Goal: Task Accomplishment & Management: Complete application form

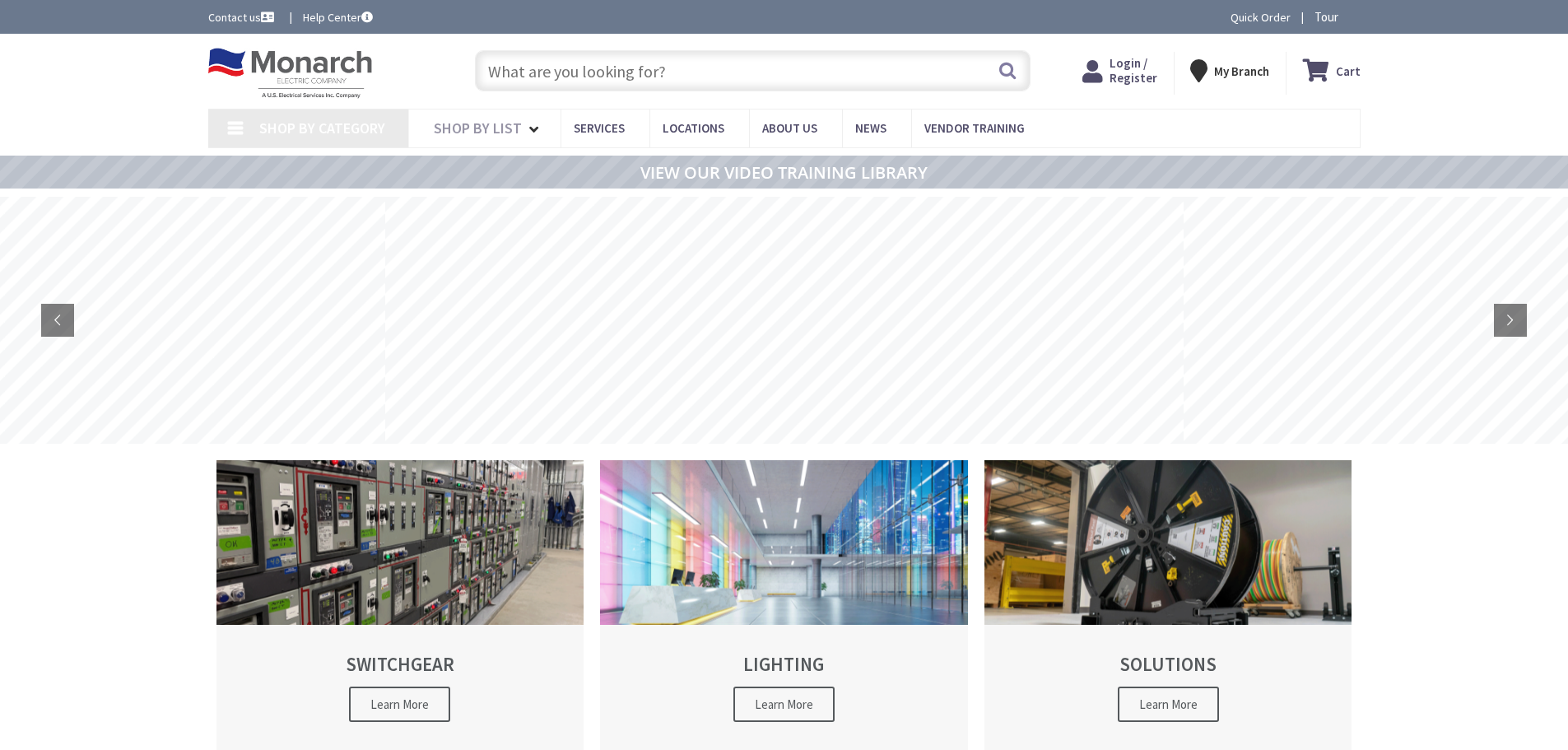
click at [233, 138] on link "Shop By Category" at bounding box center [308, 128] width 200 height 38
type input "[STREET_ADDRESS][PERSON_NAME]"
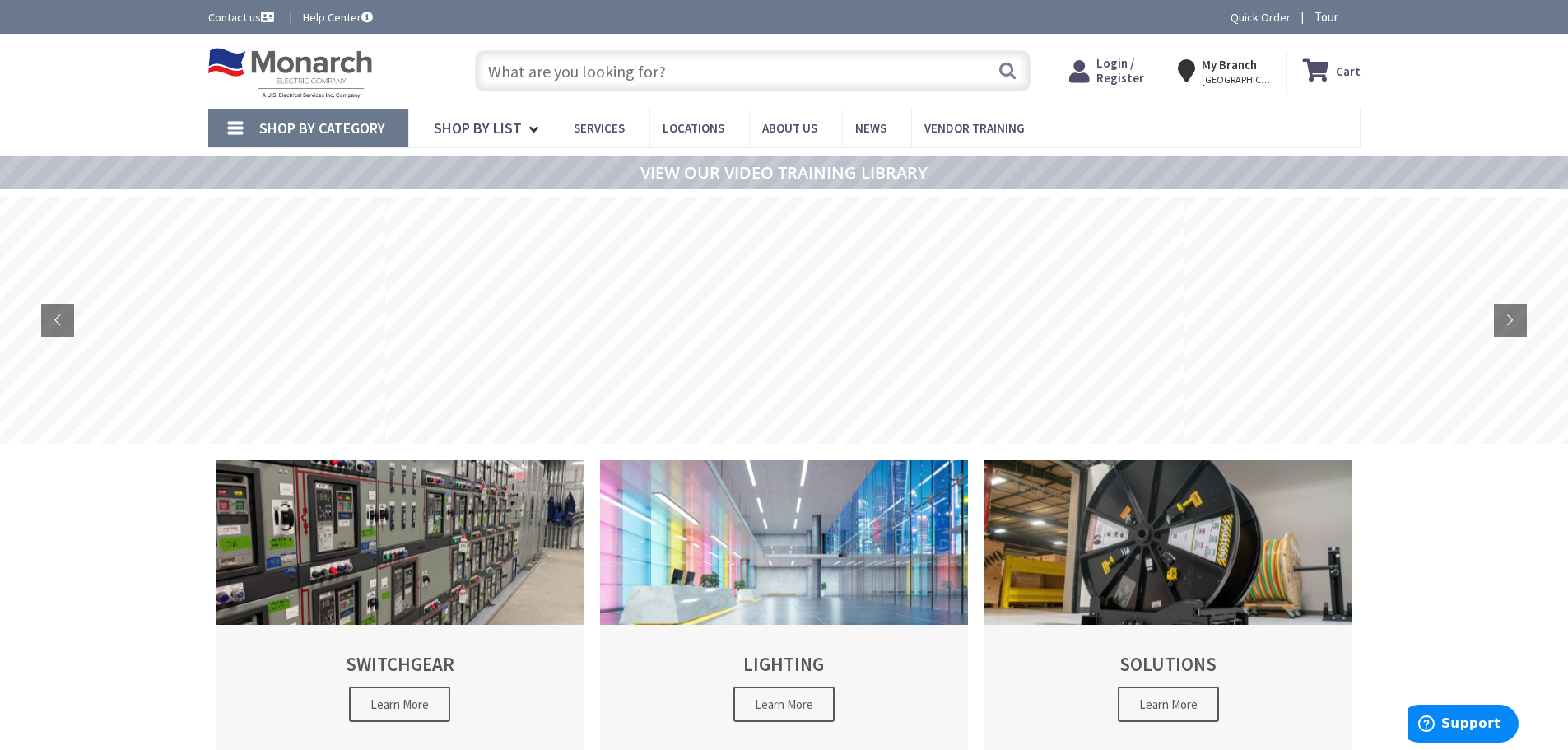
click at [230, 133] on link "Shop By Category" at bounding box center [308, 128] width 200 height 38
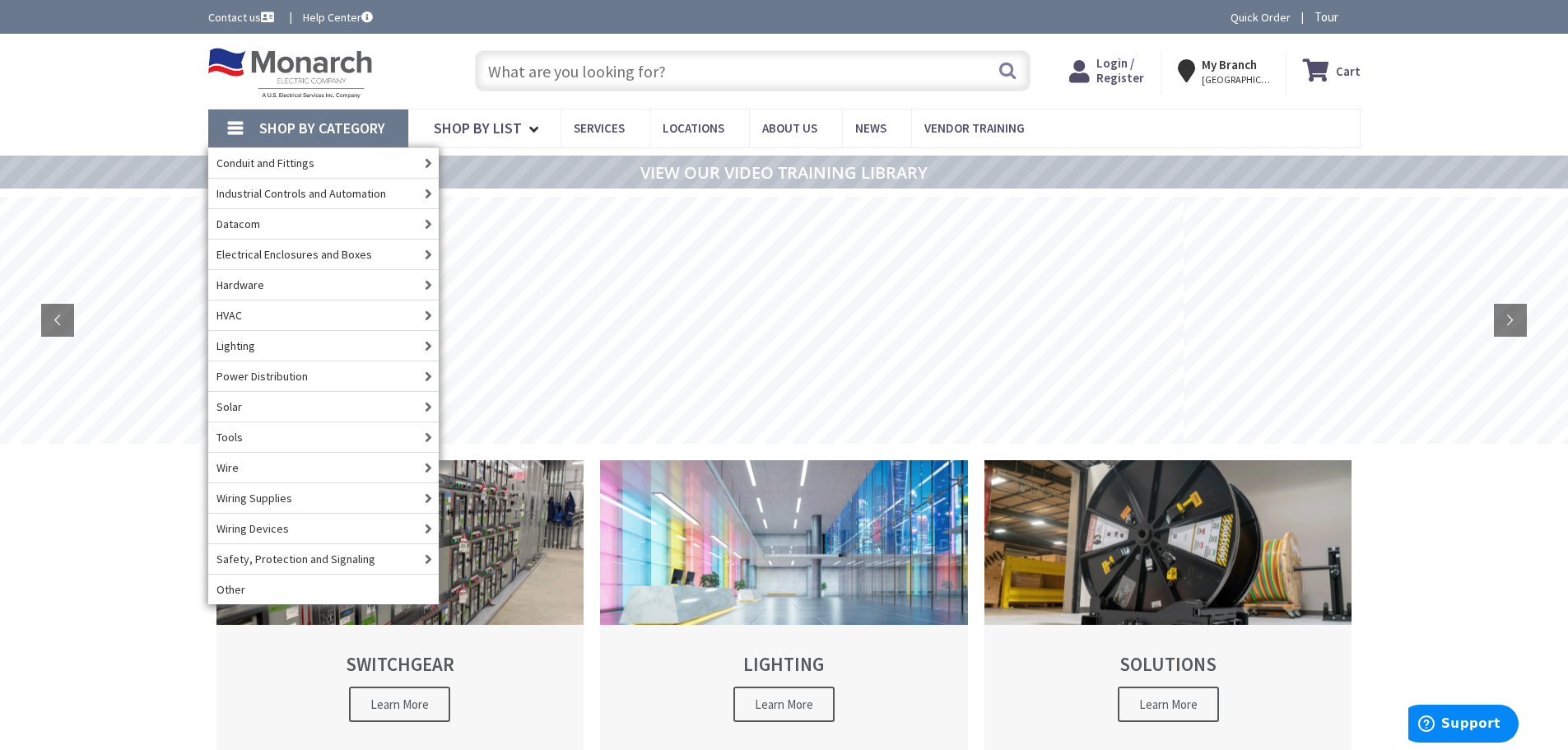
click at [584, 71] on input "text" at bounding box center [753, 70] width 556 height 41
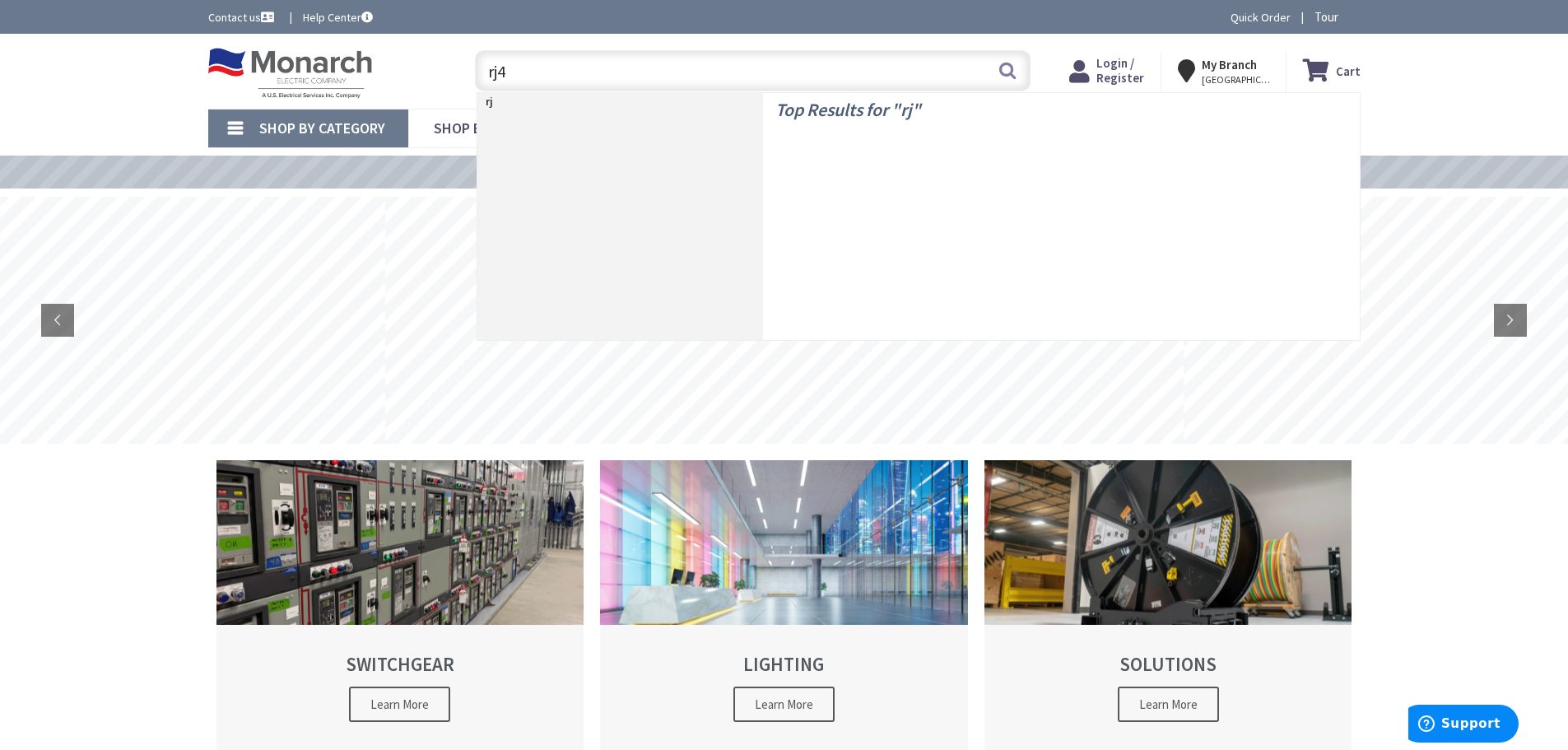
type input "rj45"
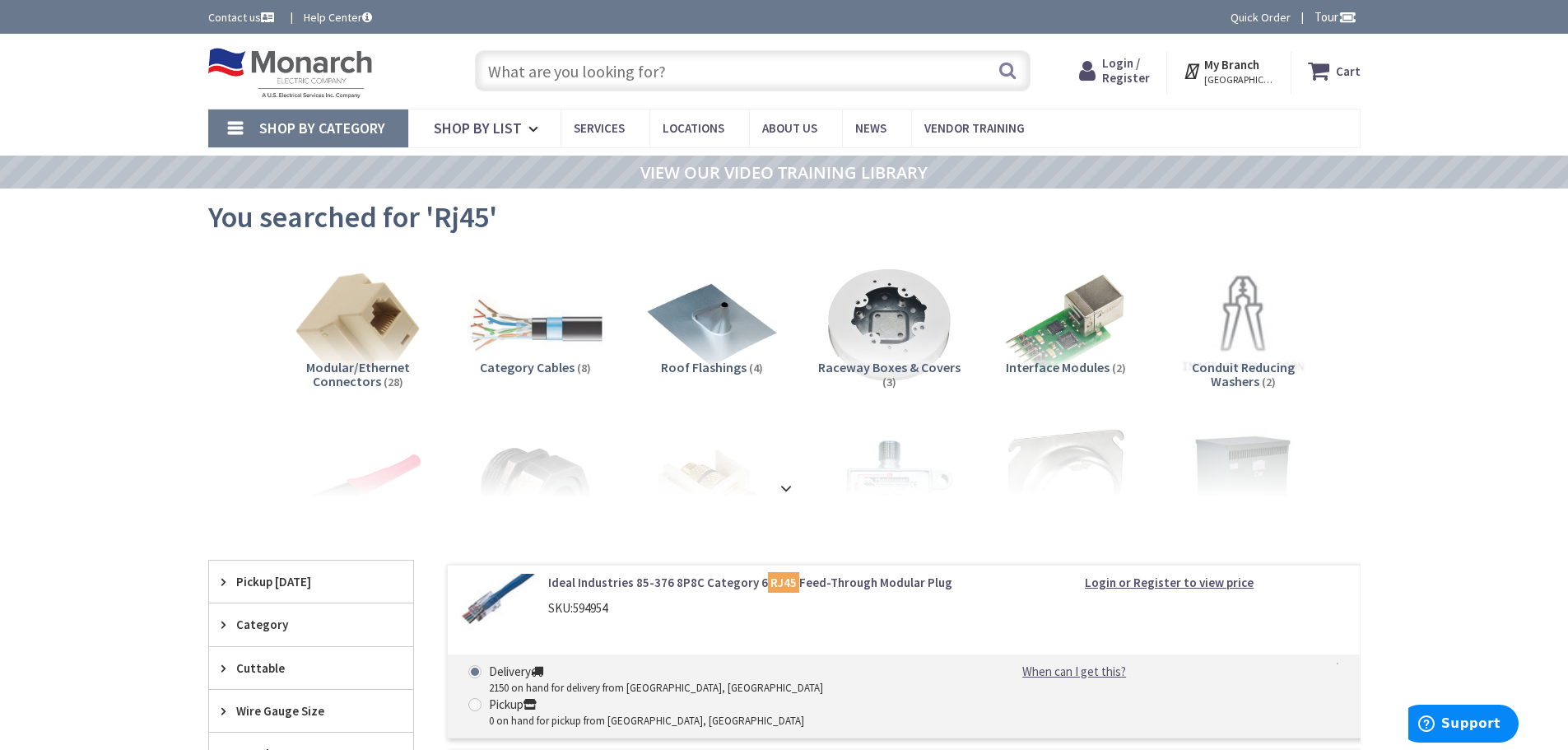
click at [357, 369] on span "Modular/Ethernet Connectors" at bounding box center [358, 374] width 104 height 31
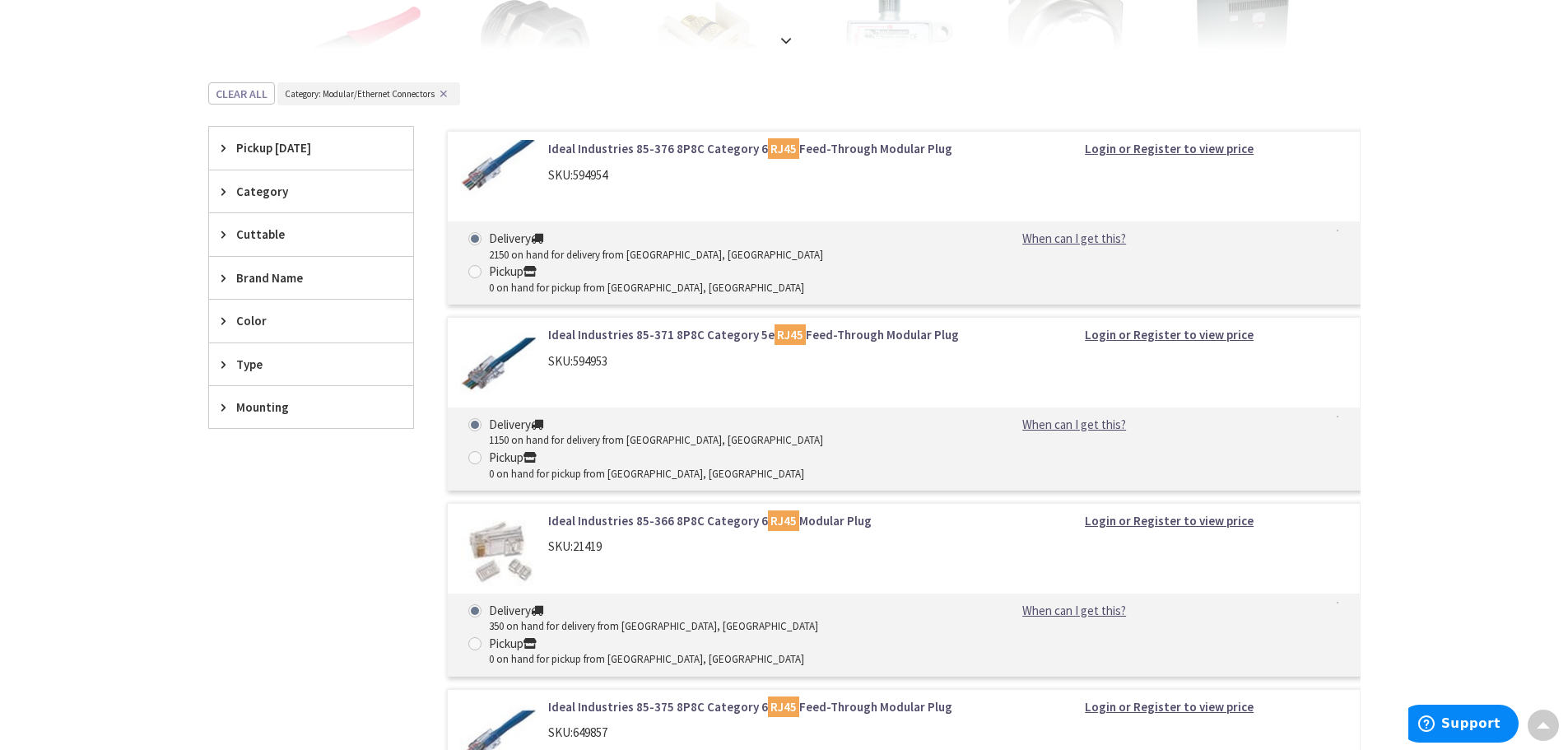
scroll to position [530, 0]
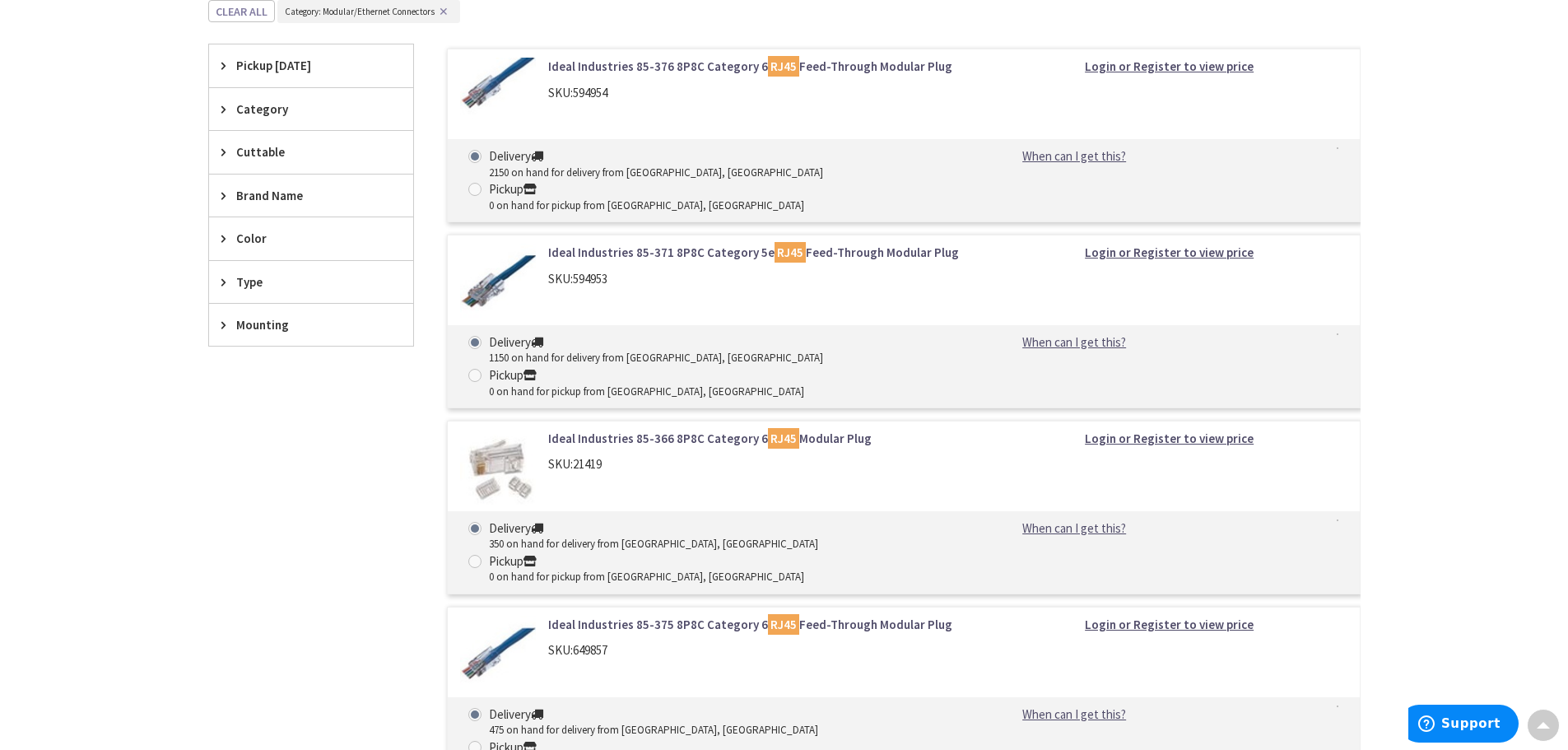
click at [692, 430] on link "Ideal Industries 85-366 8P8C Category 6 RJ45 Modular Plug" at bounding box center [757, 438] width 419 height 17
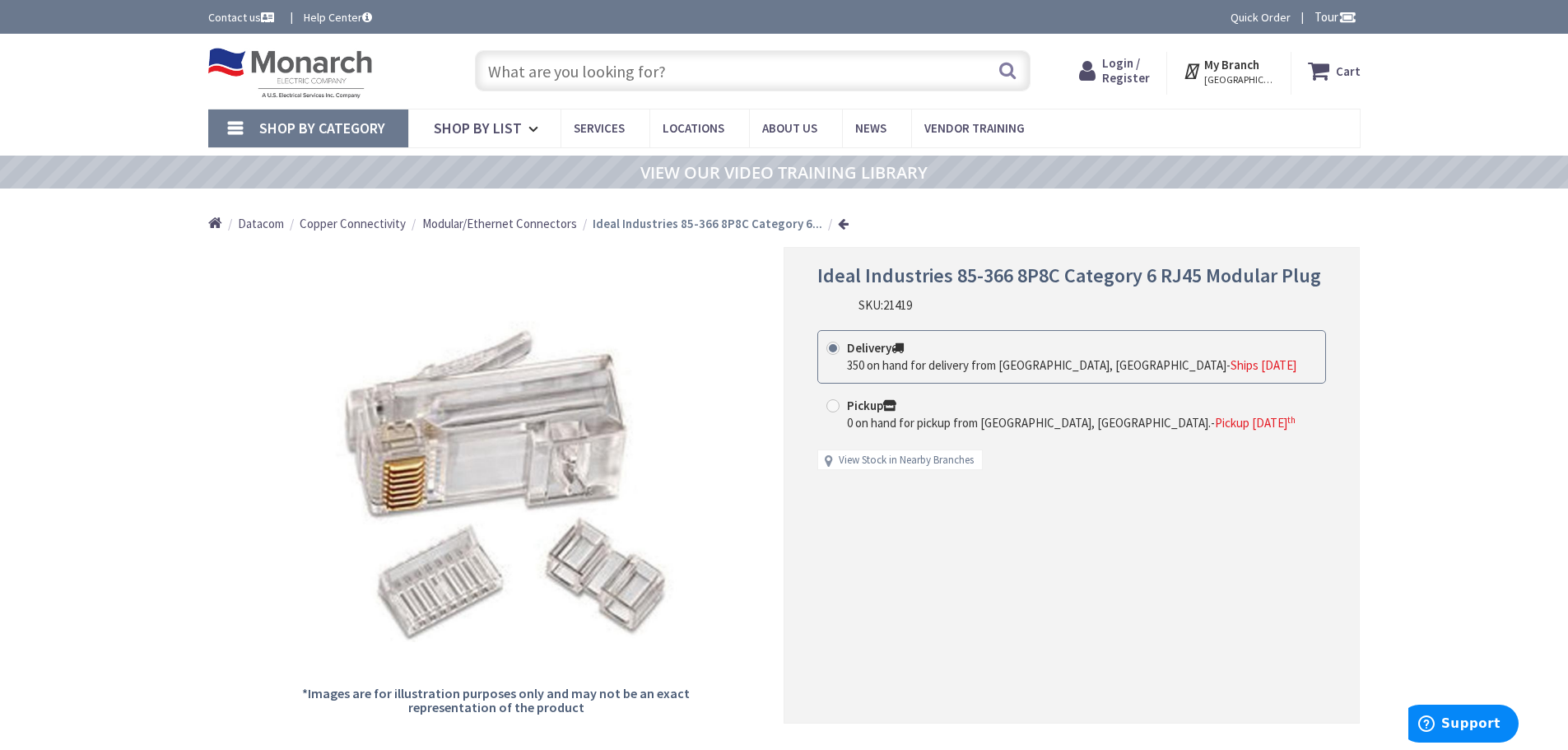
click at [1127, 68] on span "Login / Register" at bounding box center [1126, 70] width 47 height 30
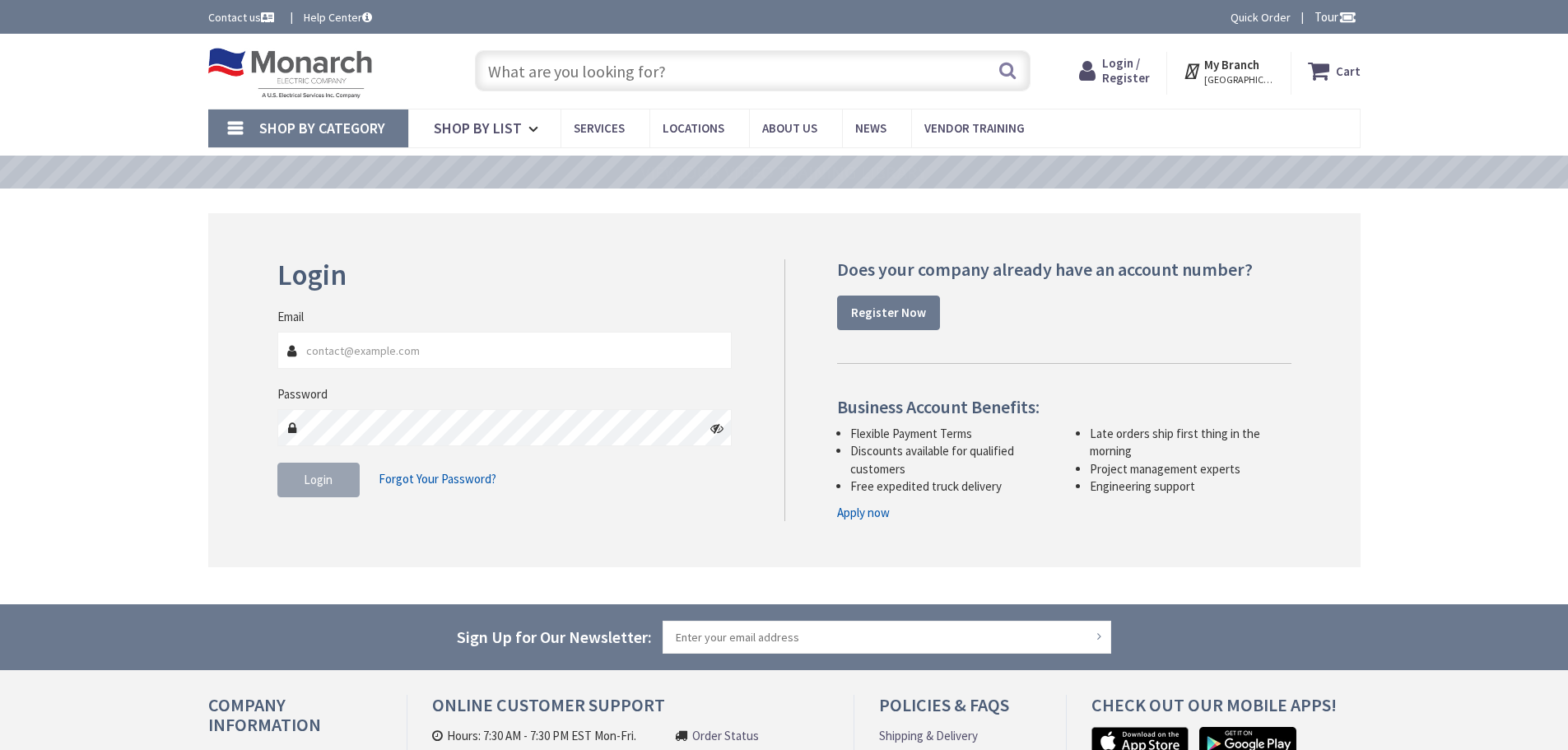
type input "[EMAIL_ADDRESS][DOMAIN_NAME]"
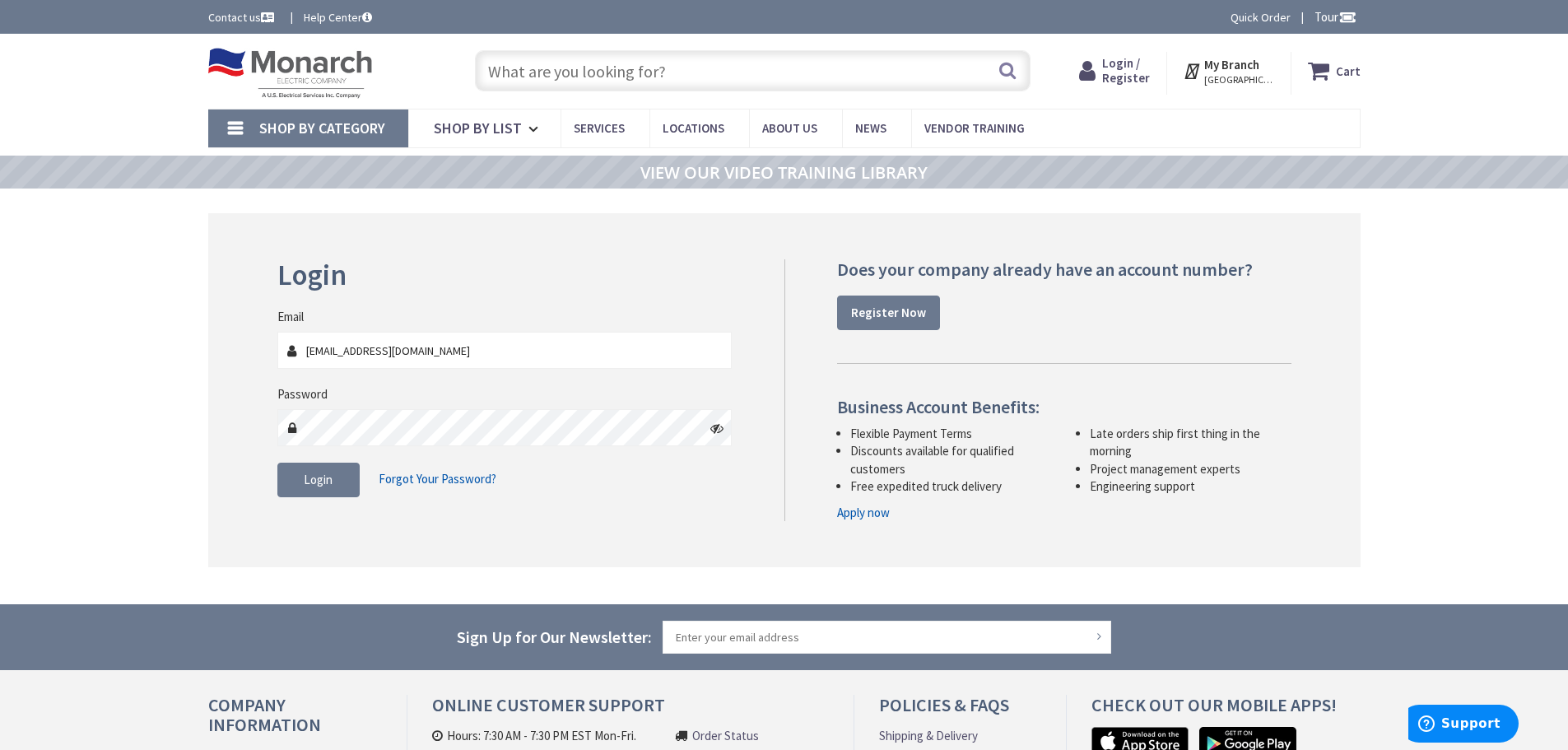
click at [723, 424] on icon at bounding box center [717, 428] width 14 height 14
click at [308, 484] on span "Login" at bounding box center [318, 479] width 29 height 15
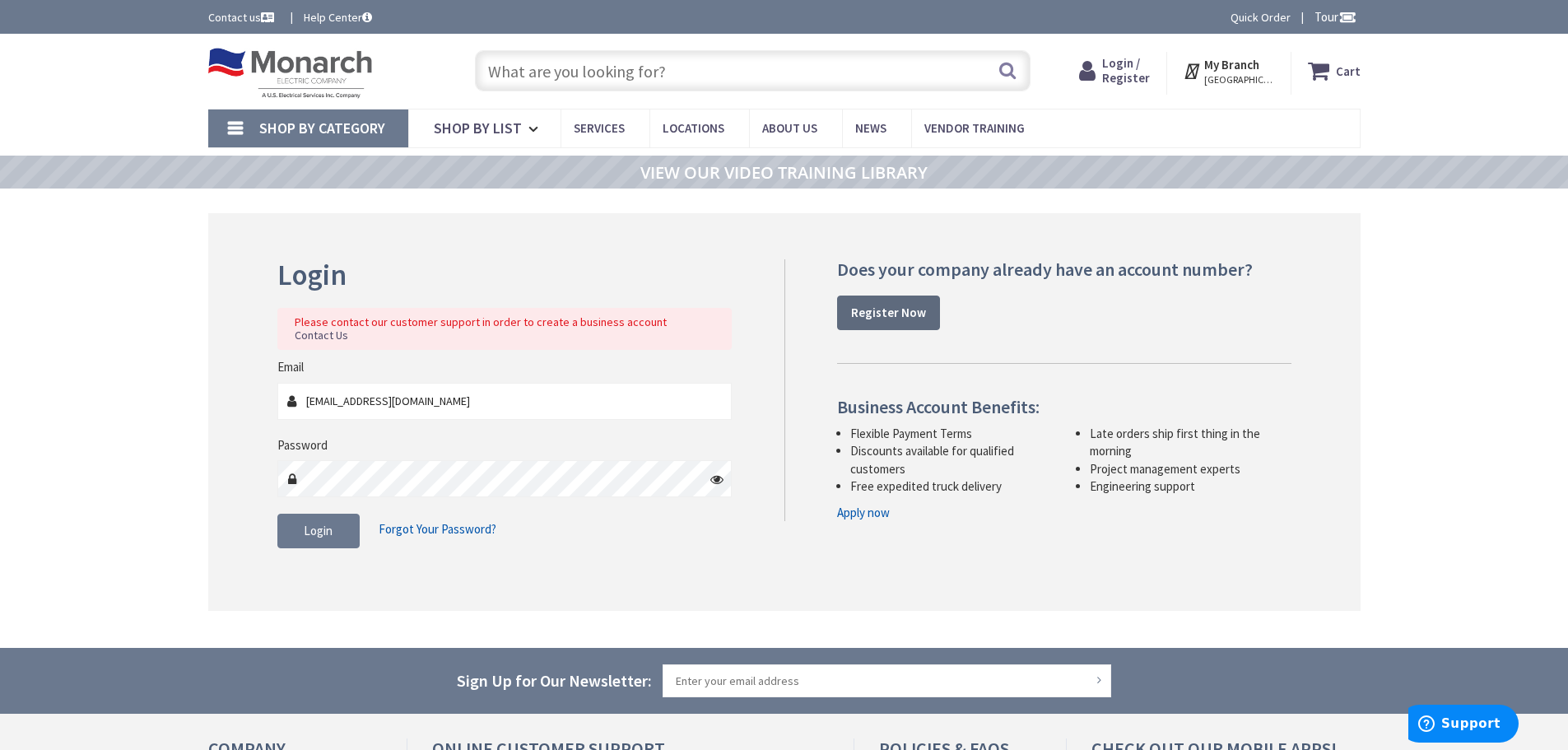
click at [897, 326] on link "Register Now" at bounding box center [889, 312] width 103 height 35
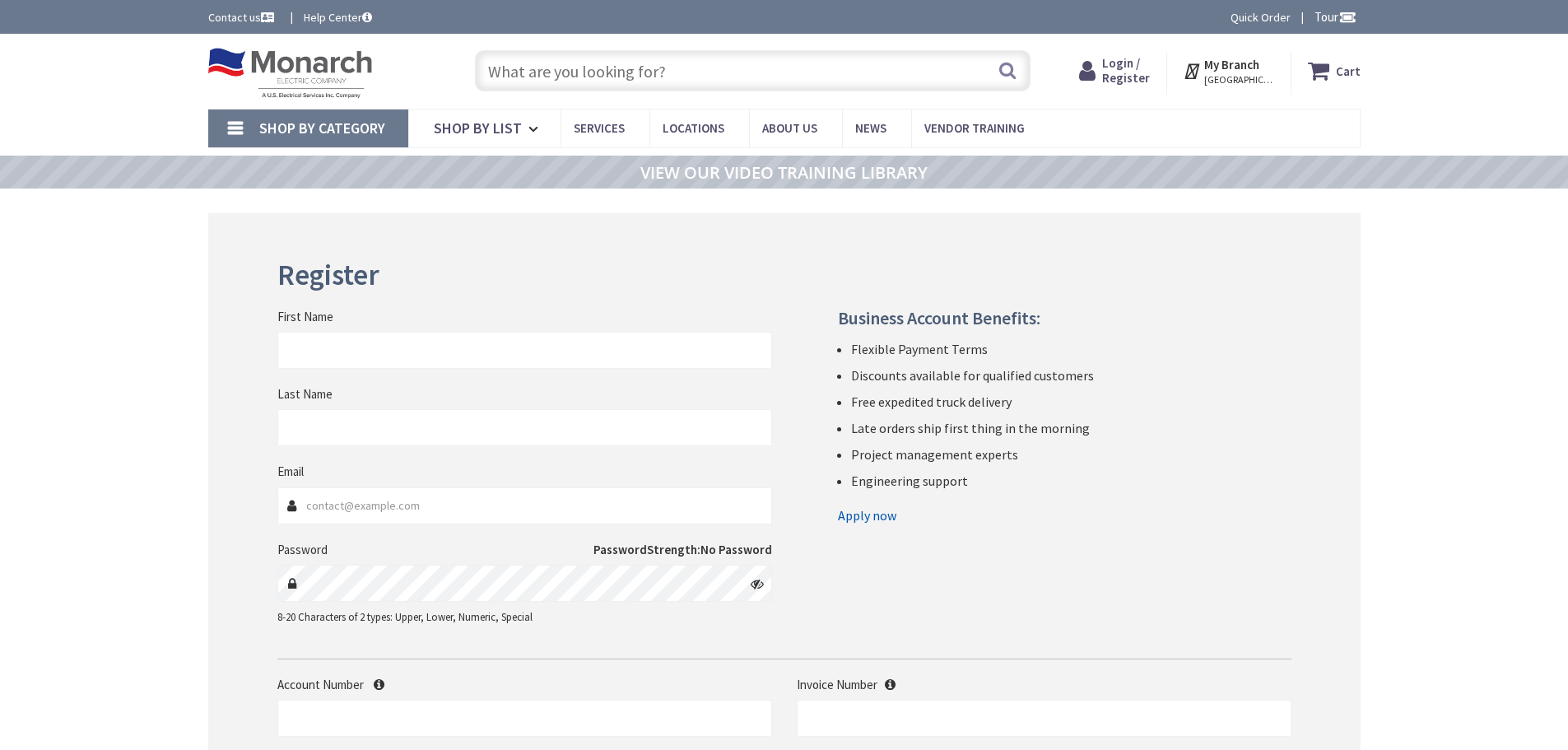
type input "[PERSON_NAME]"
type input "[EMAIL_ADDRESS][DOMAIN_NAME]"
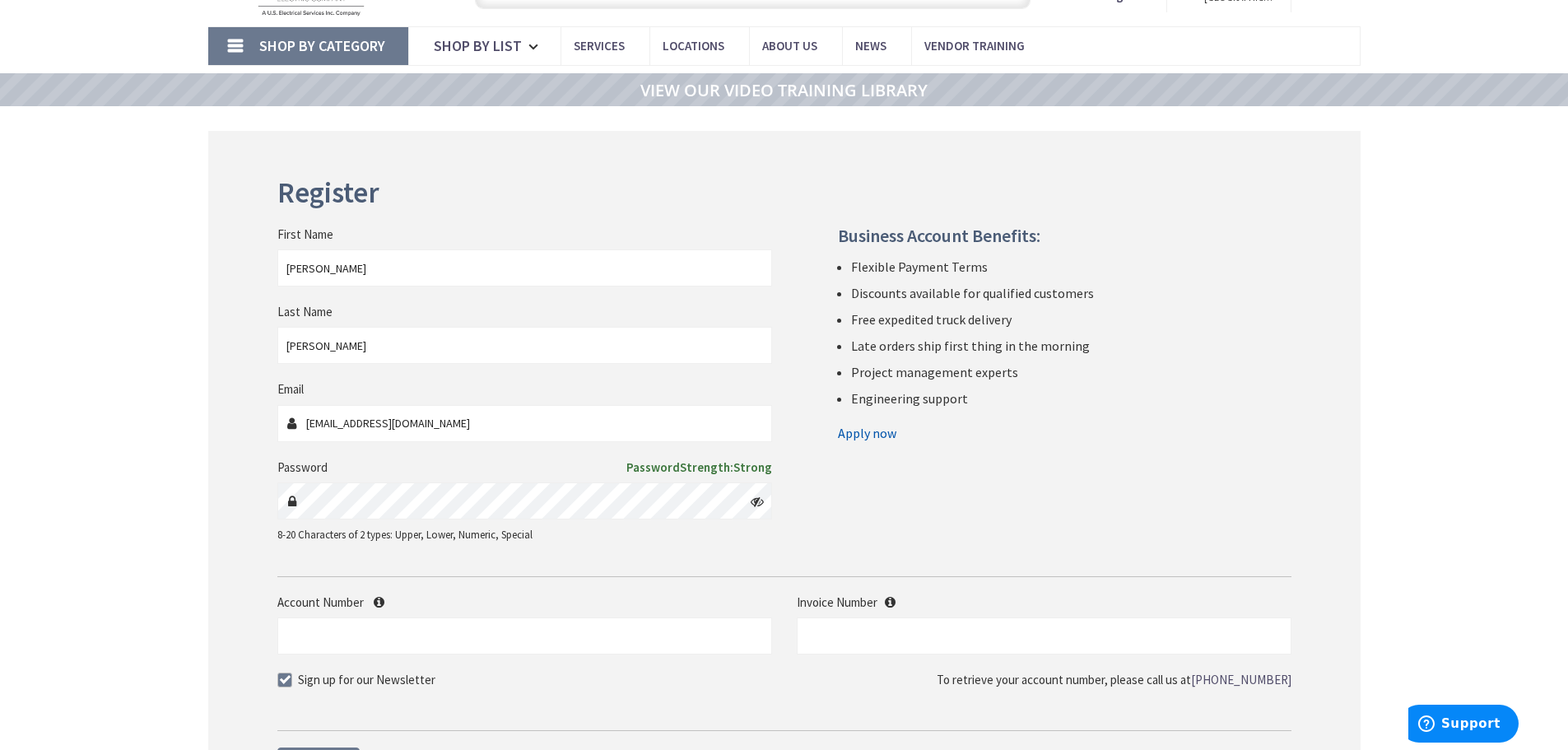
click at [315, 563] on form "First Name [PERSON_NAME] Last Name [PERSON_NAME] Email [EMAIL_ADDRESS][DOMAIN_N…" at bounding box center [784, 453] width 1014 height 554
click at [494, 626] on input "Account Number" at bounding box center [524, 636] width 495 height 37
click at [342, 634] on input "Account Number" at bounding box center [524, 636] width 495 height 37
paste input "521320"
type input "521320"
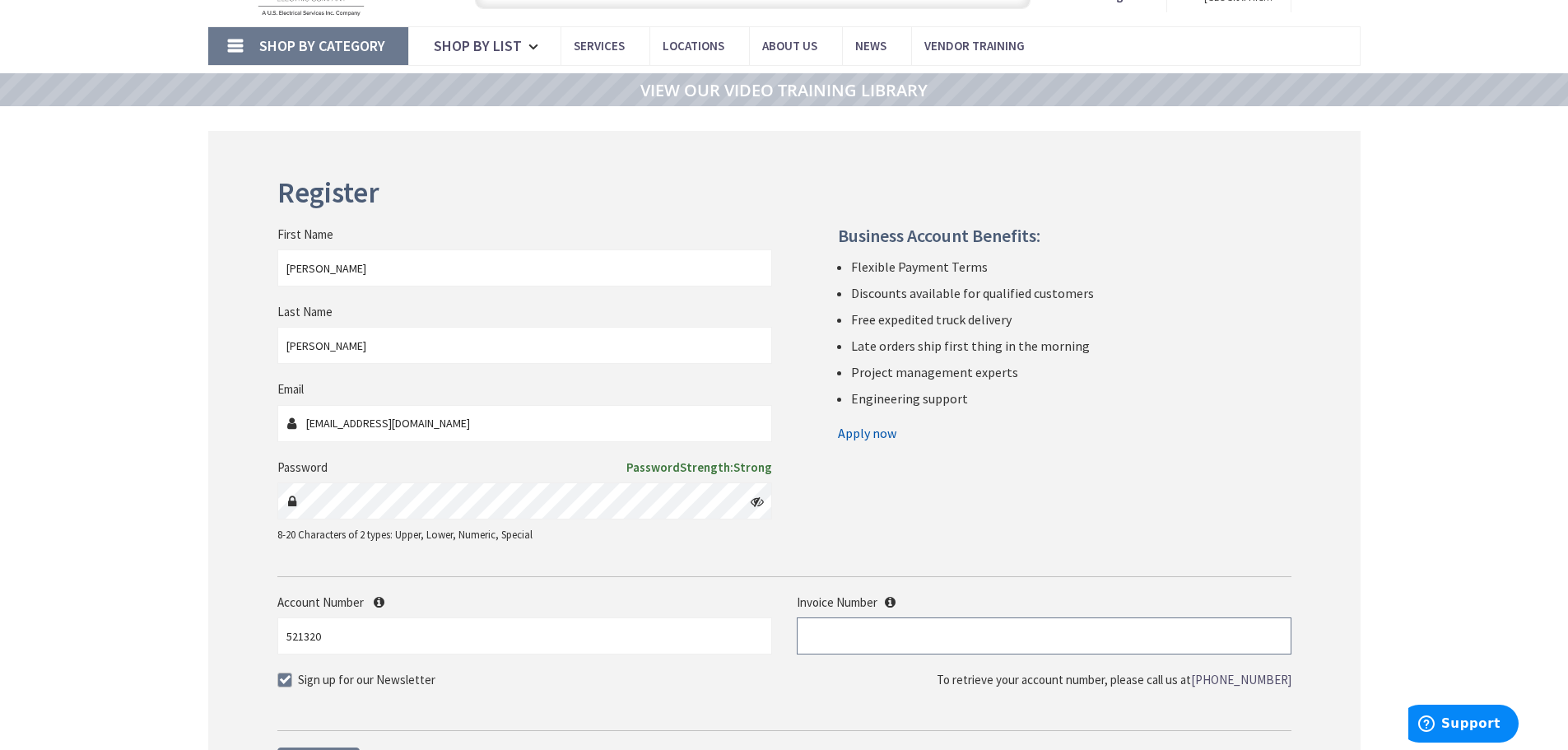
click at [855, 627] on input "text" at bounding box center [1044, 636] width 495 height 37
click at [284, 682] on span at bounding box center [285, 680] width 15 height 15
click at [284, 682] on input "Sign up for our Newsletter" at bounding box center [287, 679] width 11 height 11
checkbox input "false"
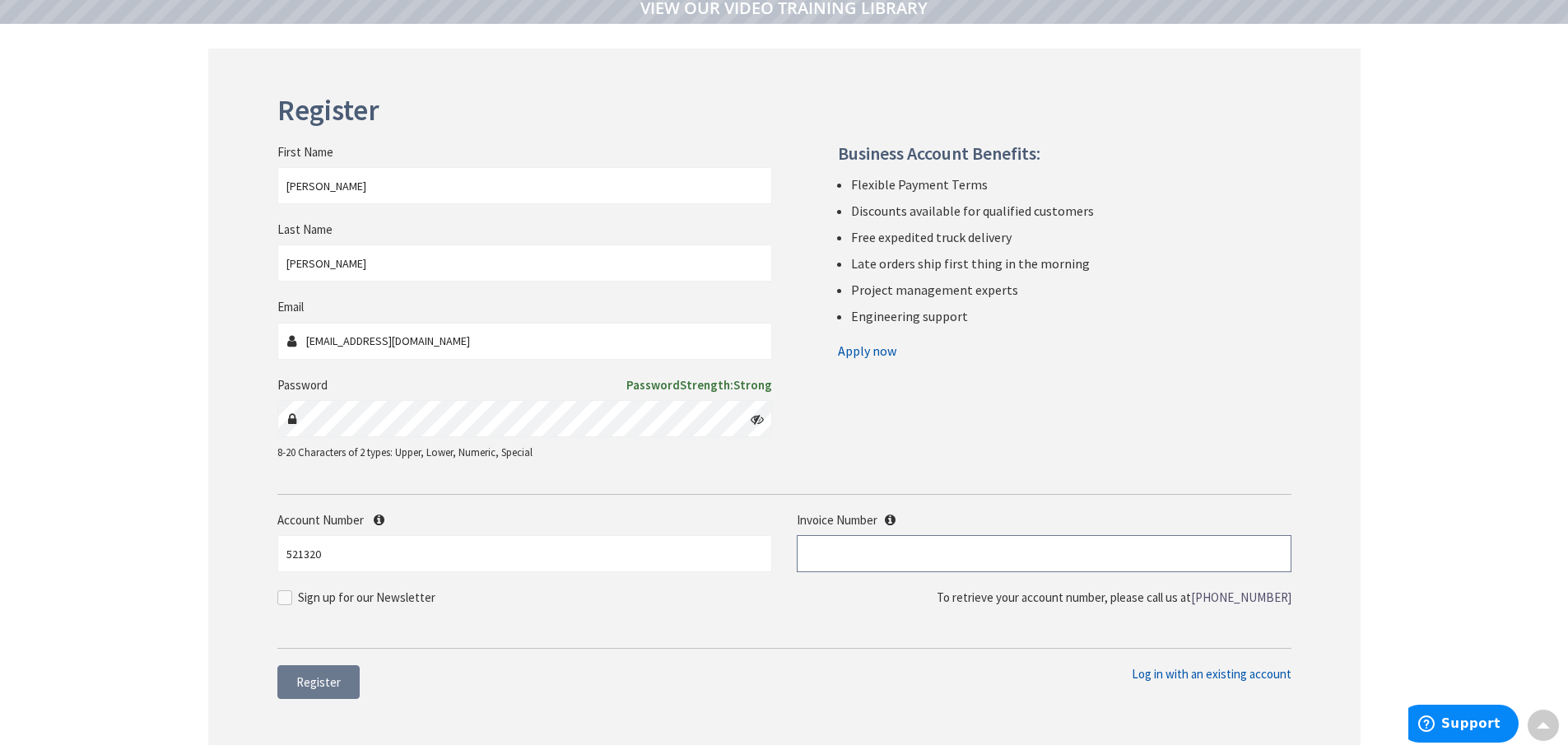
click at [948, 539] on input "text" at bounding box center [1044, 554] width 495 height 37
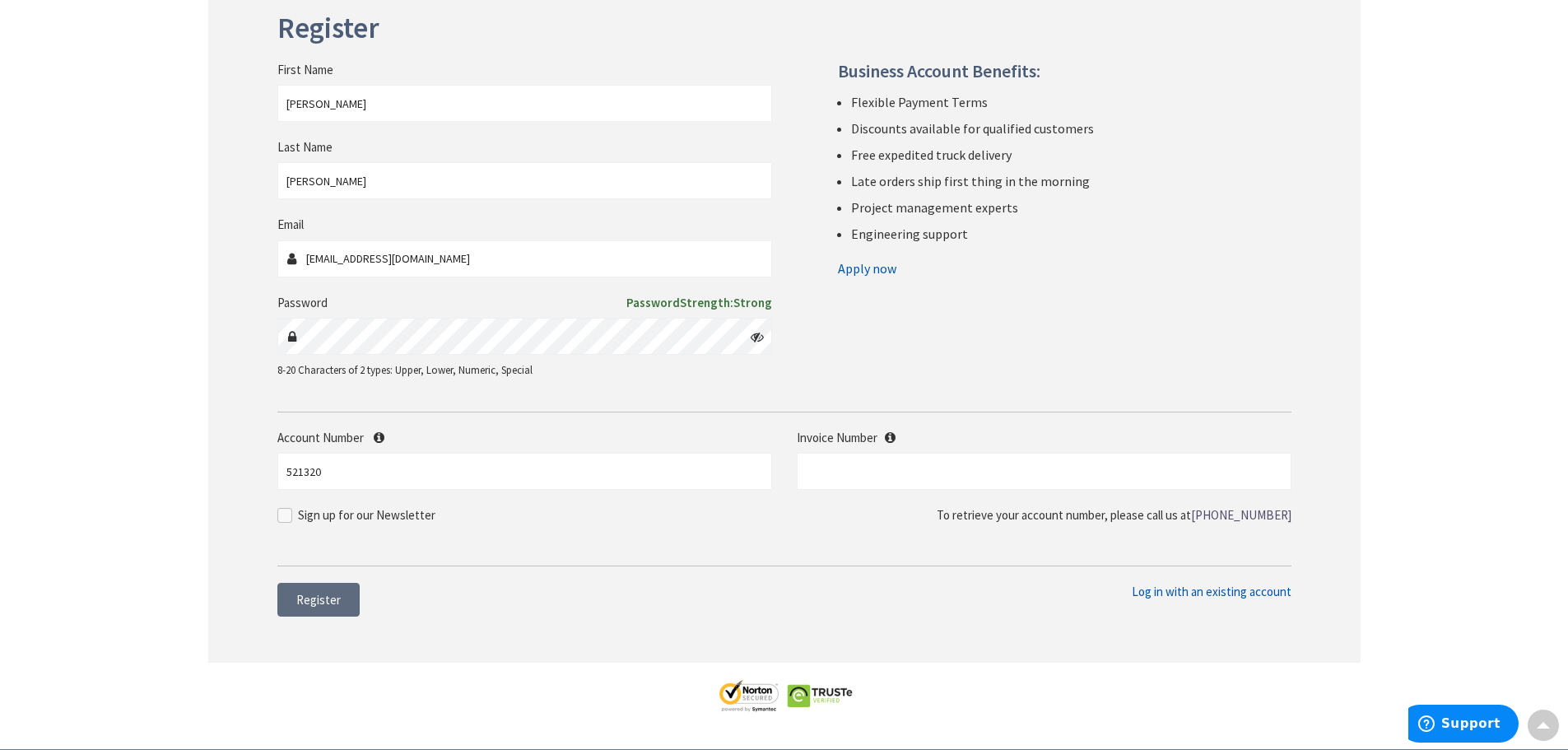
click at [309, 599] on span "Register" at bounding box center [318, 599] width 45 height 15
click at [1026, 464] on input "text" at bounding box center [1044, 471] width 495 height 37
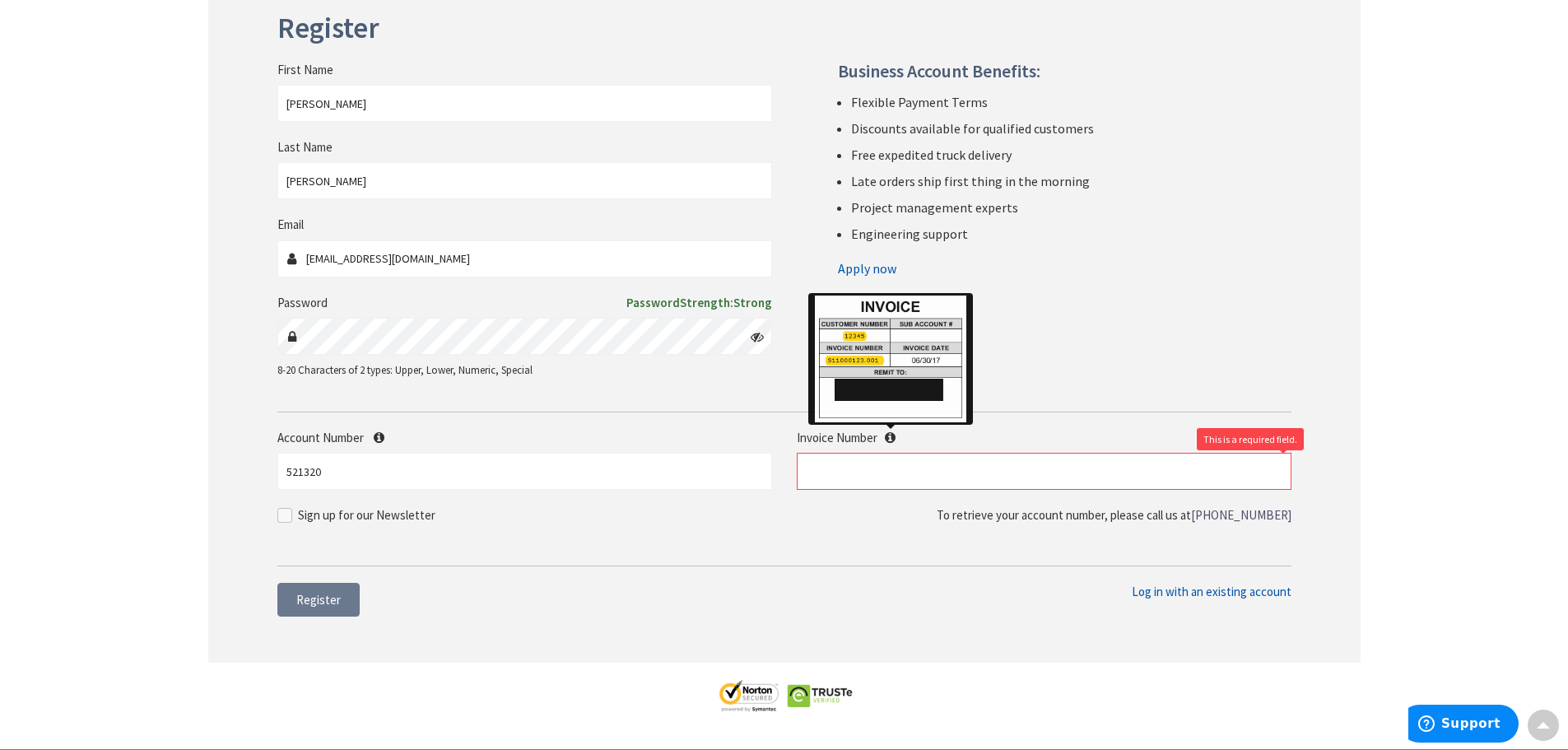
click at [889, 438] on icon at bounding box center [890, 437] width 11 height 13
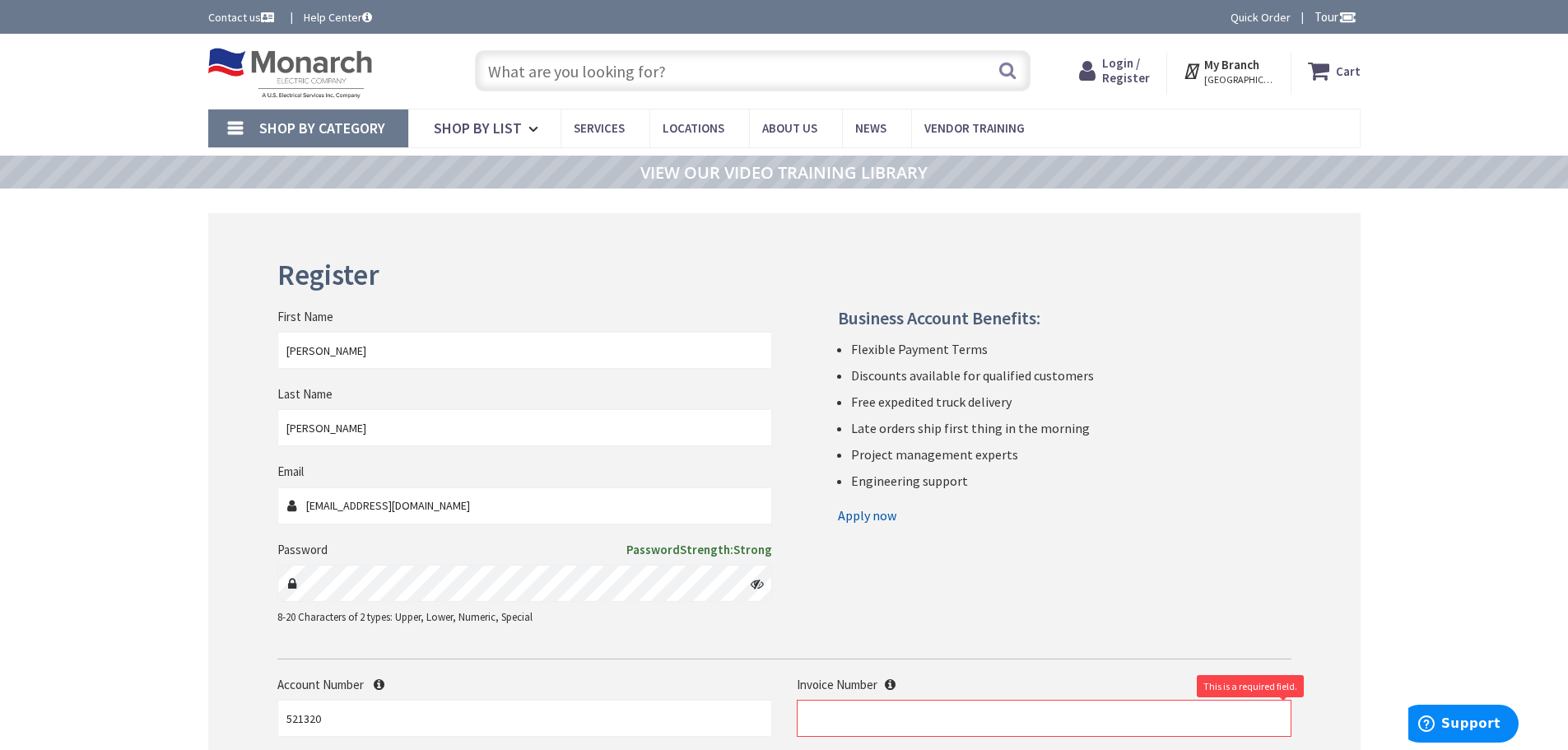
scroll to position [82, 0]
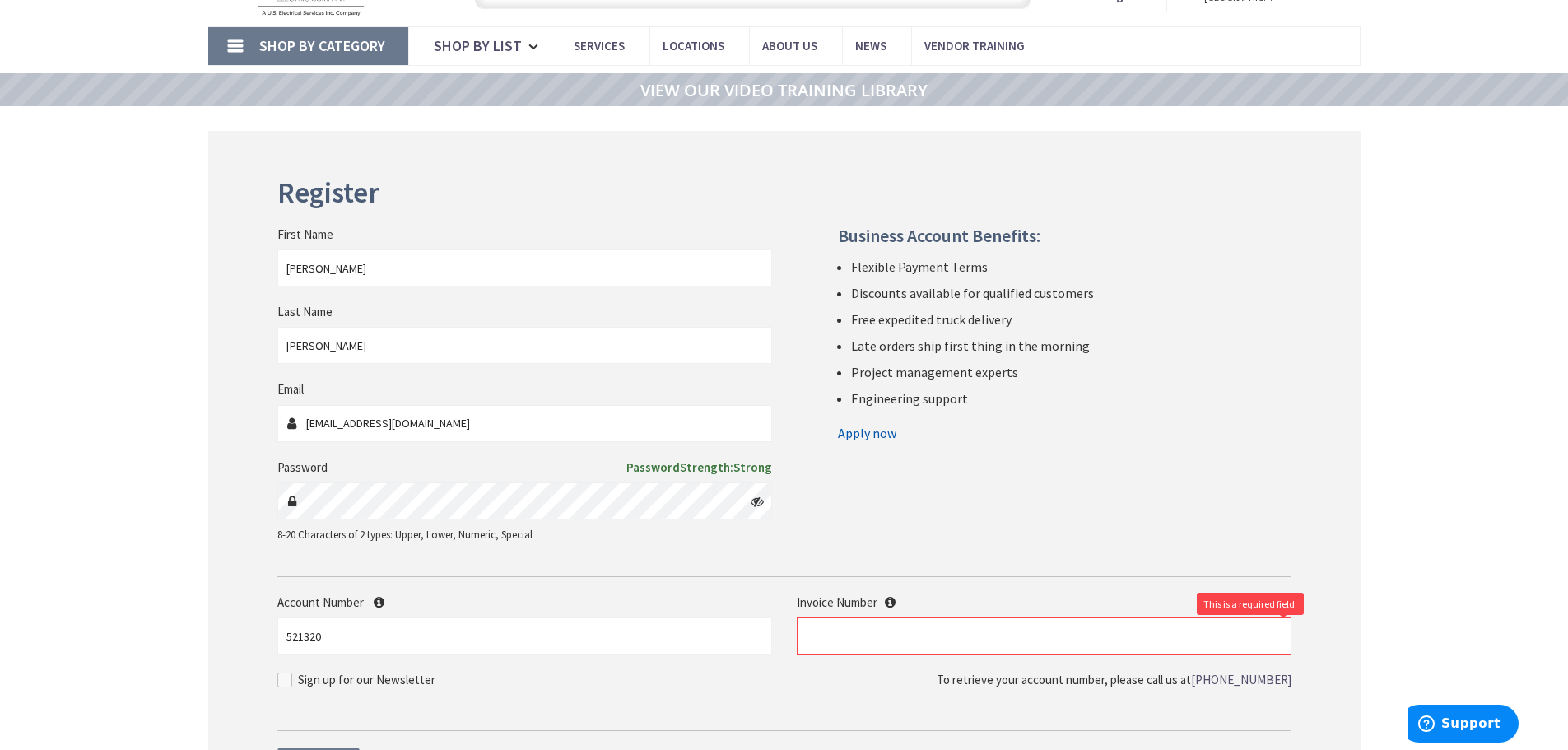
click at [888, 435] on link "Apply now" at bounding box center [867, 432] width 58 height 26
click at [815, 638] on input "text" at bounding box center [1044, 636] width 495 height 37
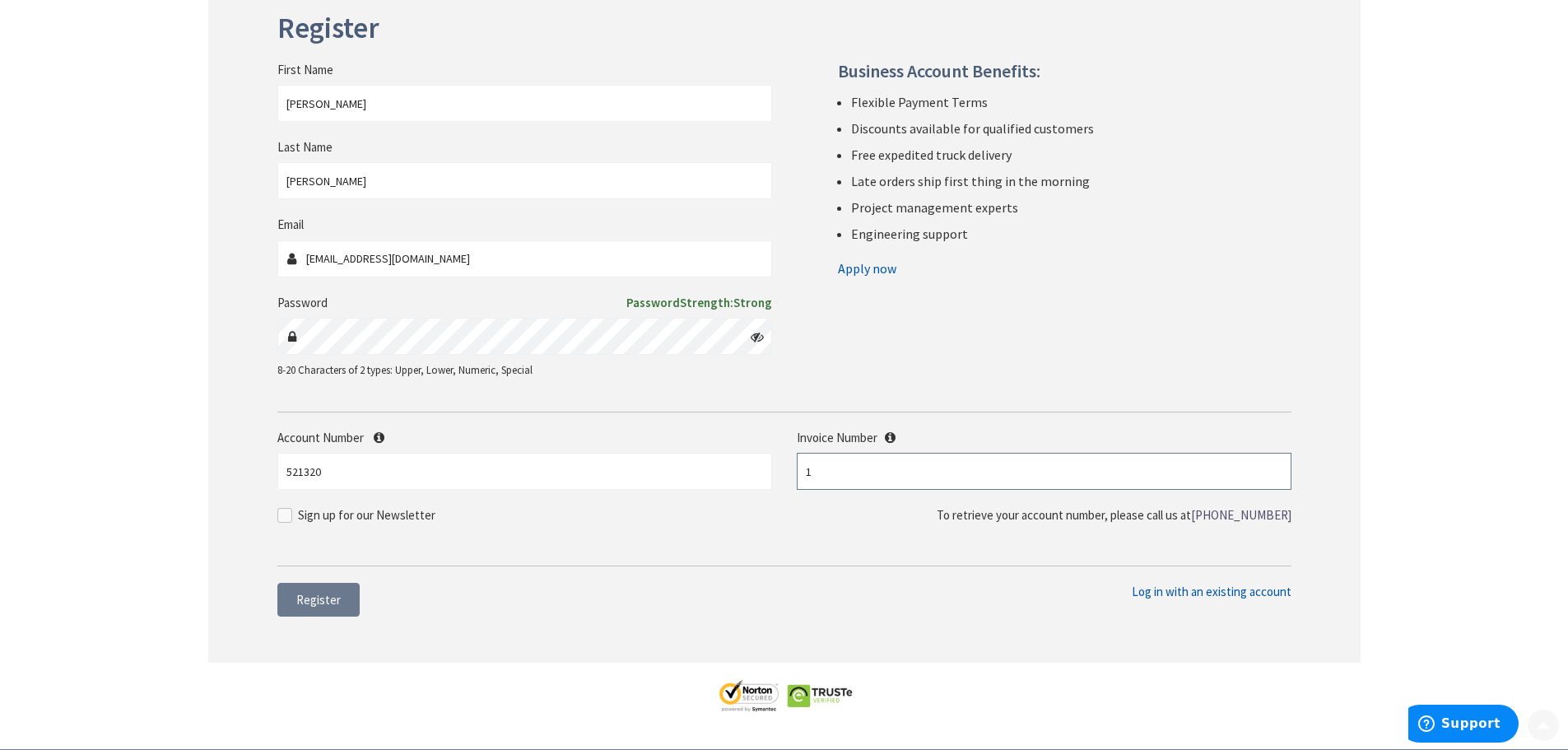
scroll to position [329, 0]
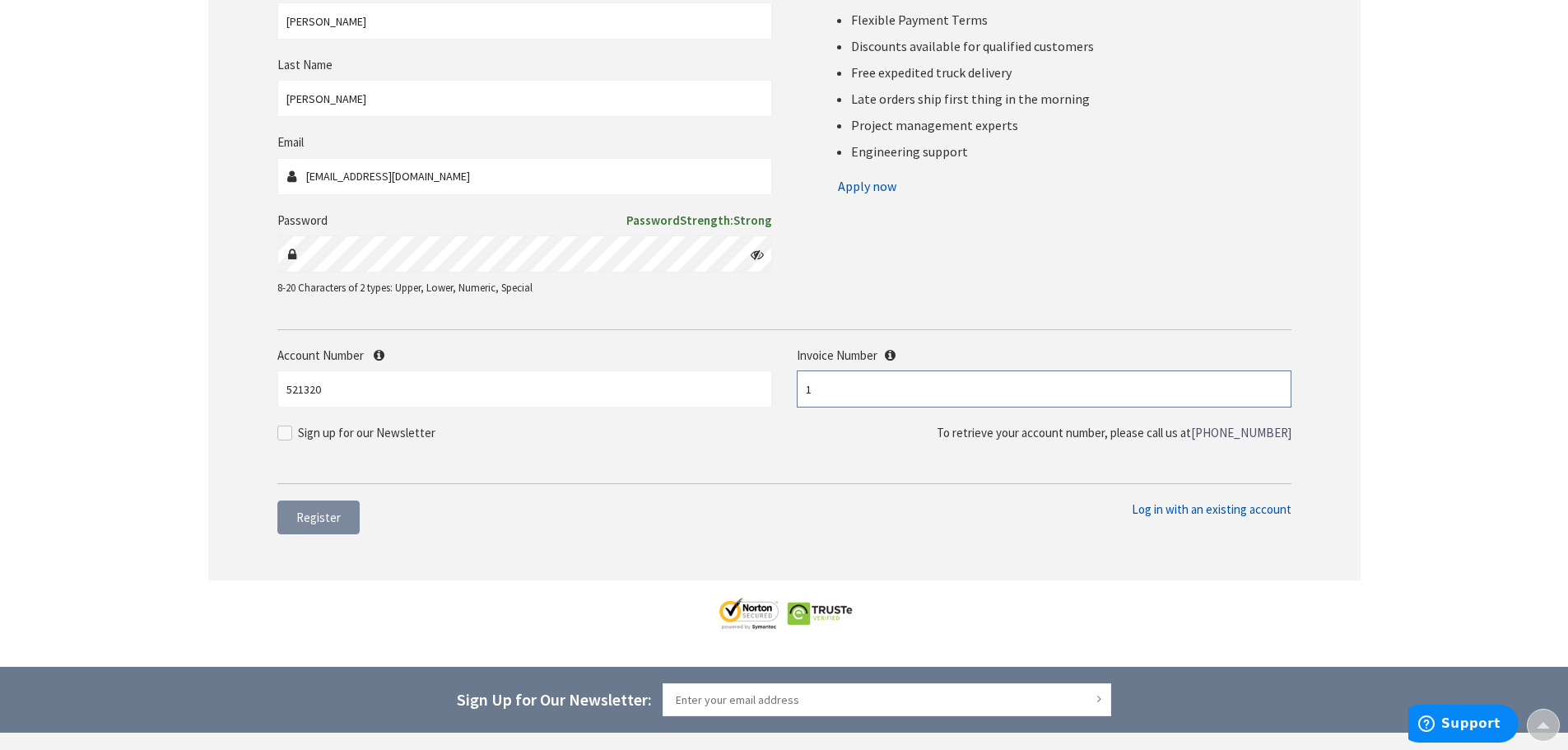
type input "1"
click at [299, 513] on span "Register" at bounding box center [318, 517] width 45 height 15
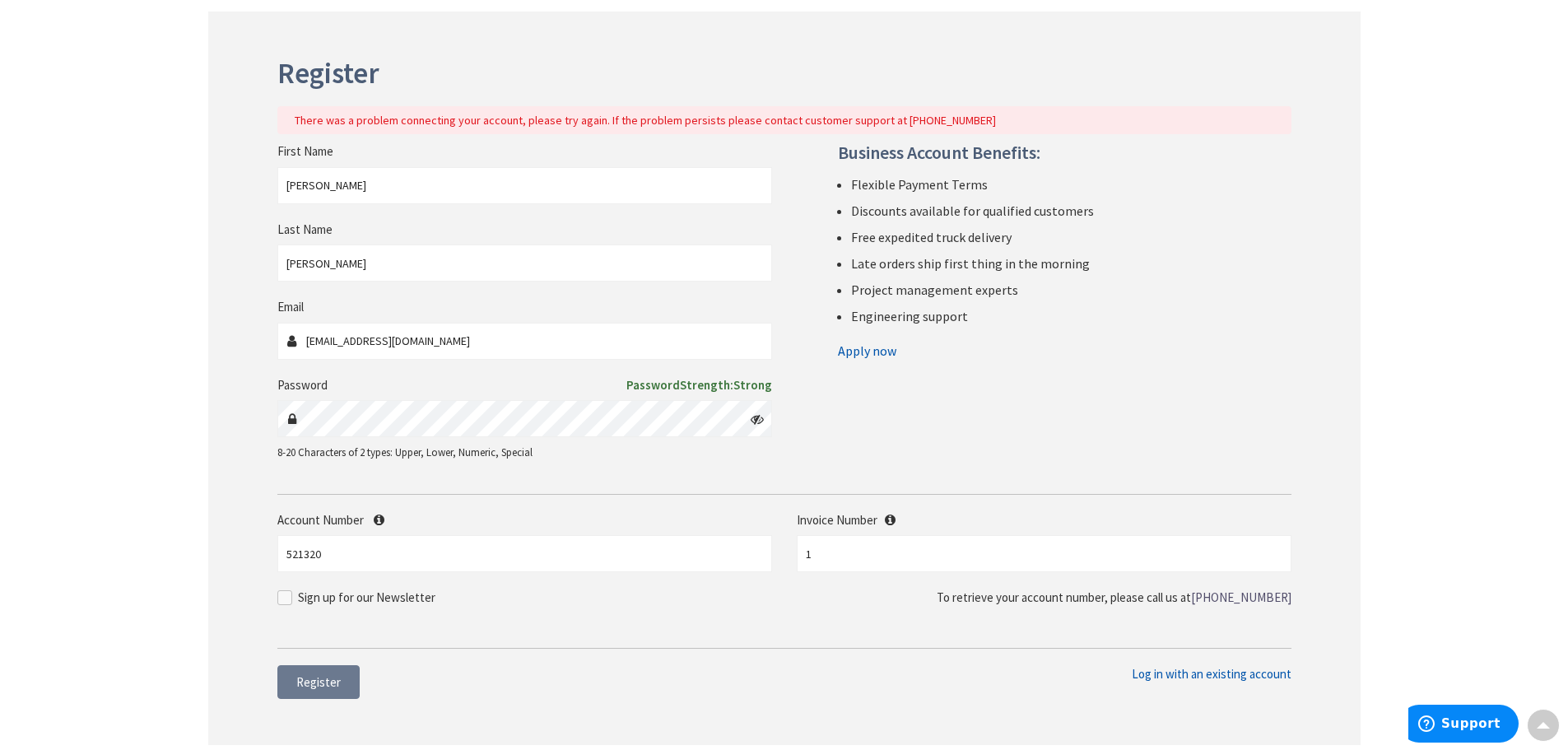
click at [754, 421] on icon at bounding box center [758, 419] width 14 height 14
click at [437, 492] on form "First Name Patti Last Name Carey Email pattic@optimacommunications.com Password…" at bounding box center [784, 395] width 1014 height 506
click at [437, 486] on form "First Name Patti Last Name Carey Email pattic@optimacommunications.com Password…" at bounding box center [784, 395] width 1014 height 506
click at [600, 490] on form "First Name Patti Last Name Carey Email pattic@optimacommunications.com Password…" at bounding box center [784, 395] width 1014 height 506
click at [499, 542] on input "521320" at bounding box center [524, 554] width 495 height 37
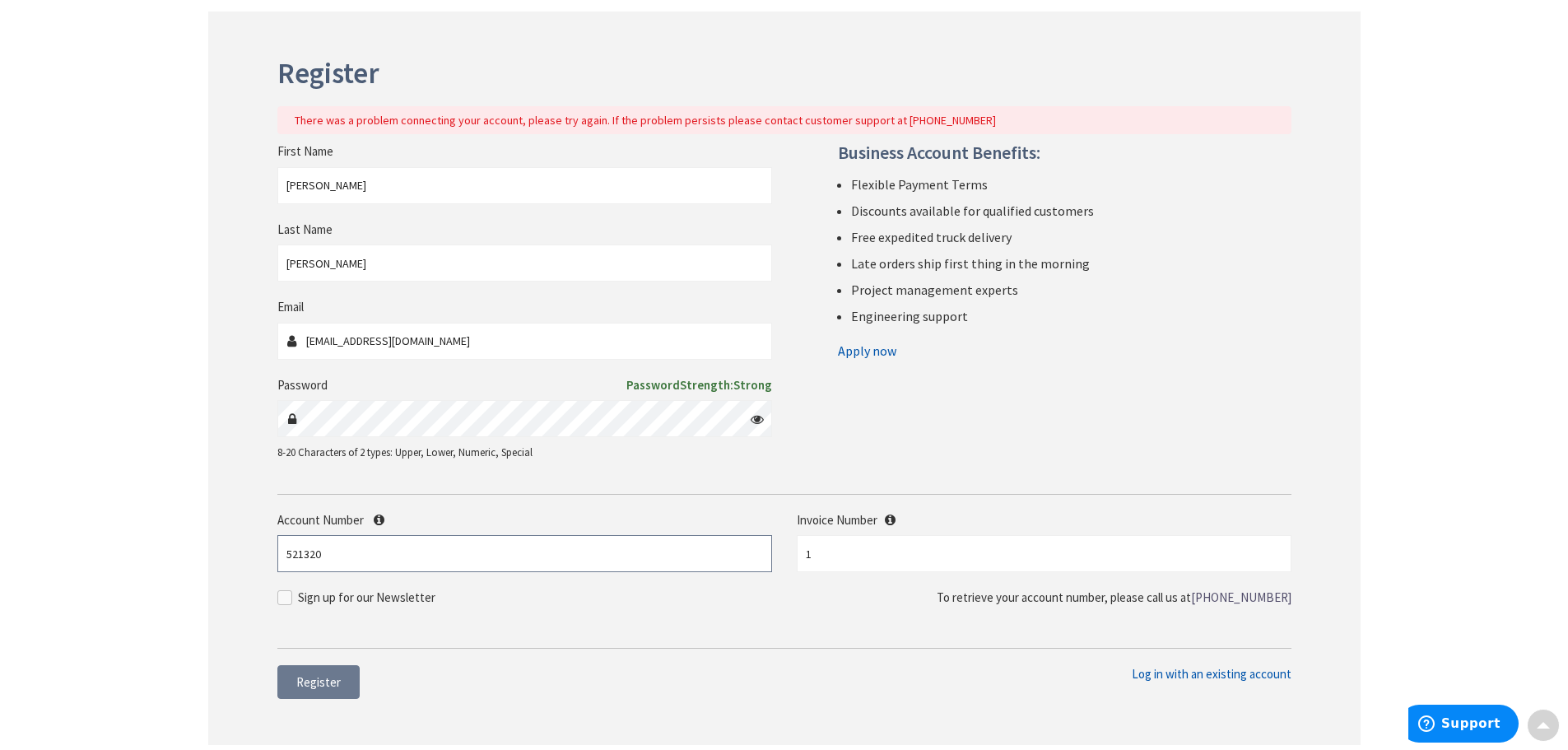
scroll to position [0, 0]
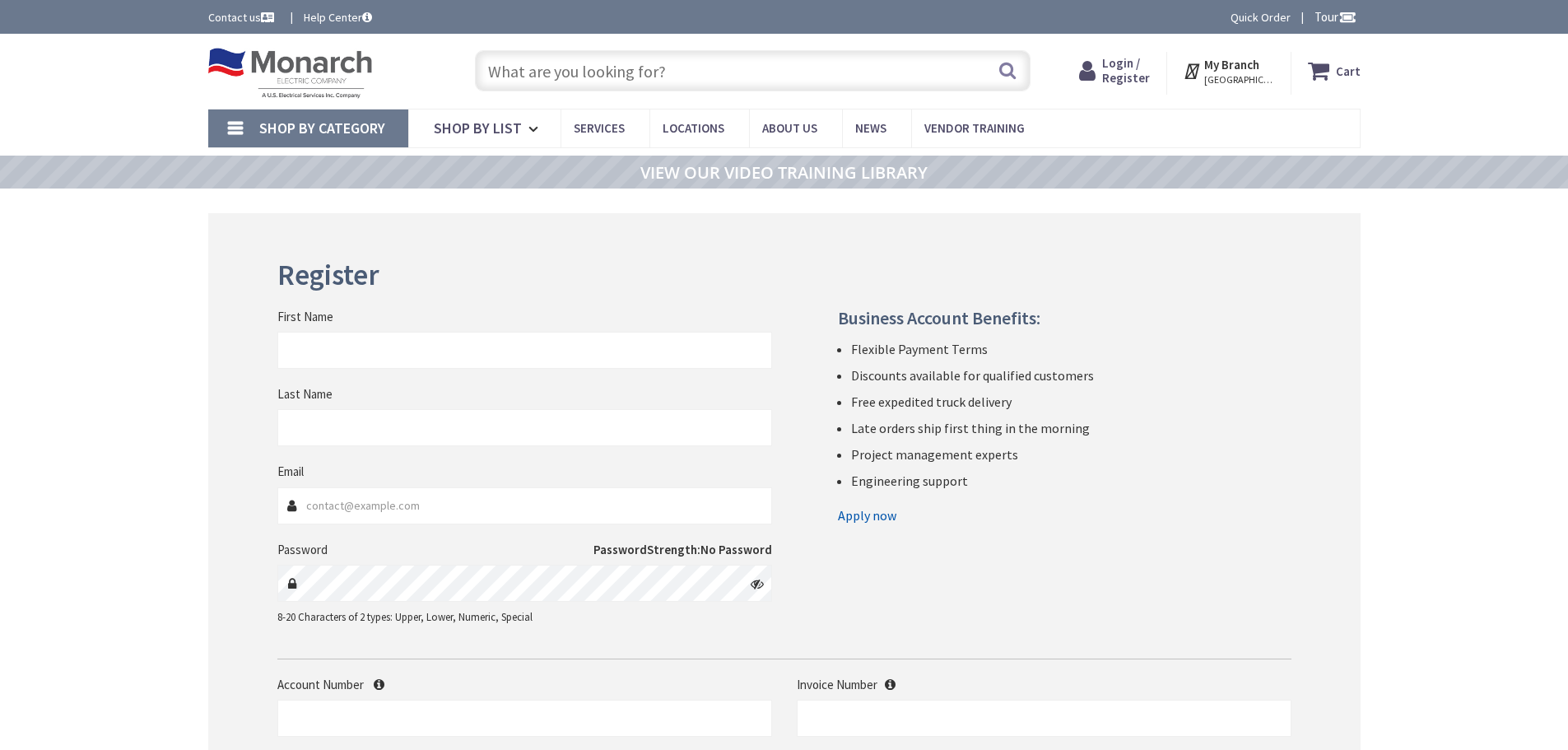
type input "[PERSON_NAME]"
type input "[EMAIL_ADDRESS][DOMAIN_NAME]"
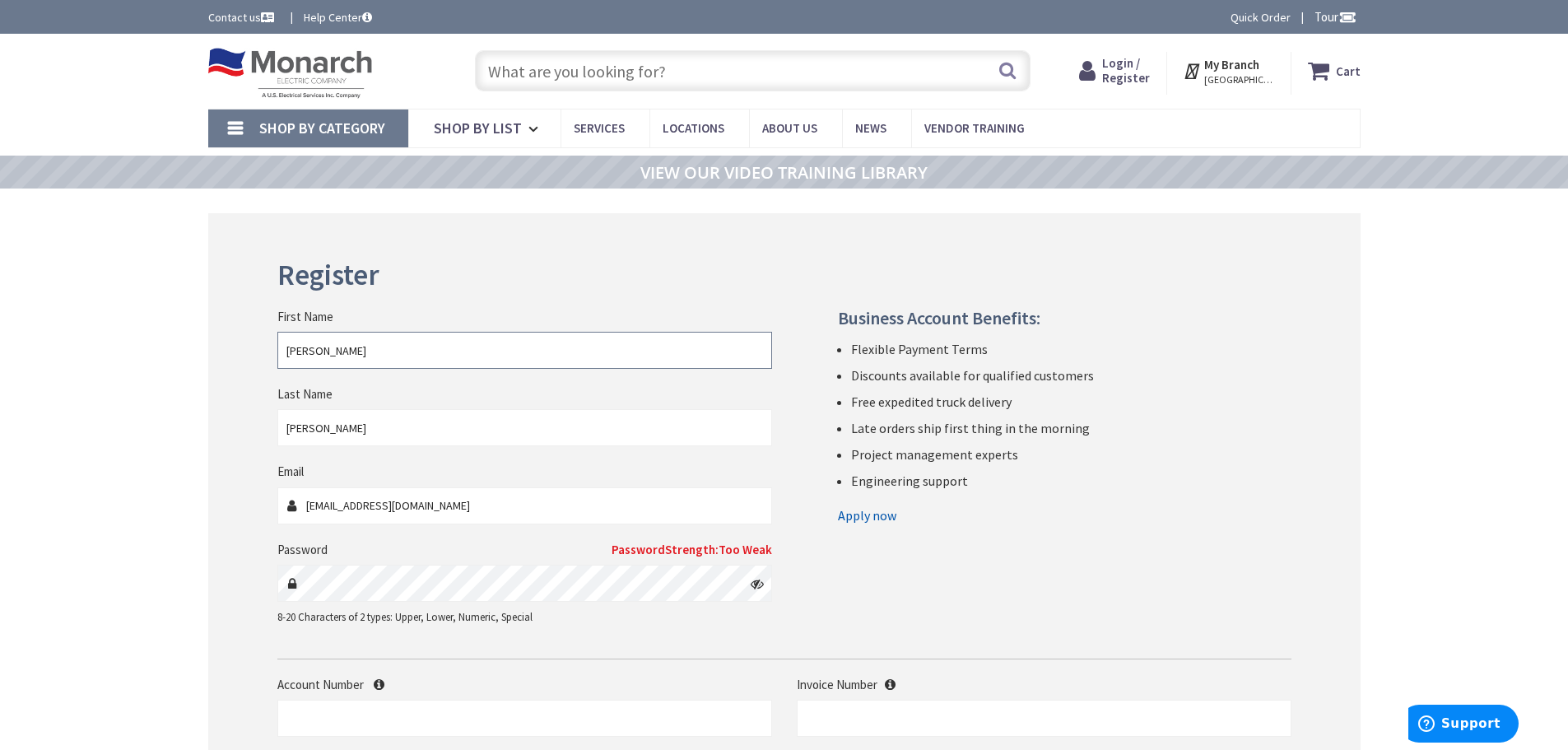
scroll to position [82, 0]
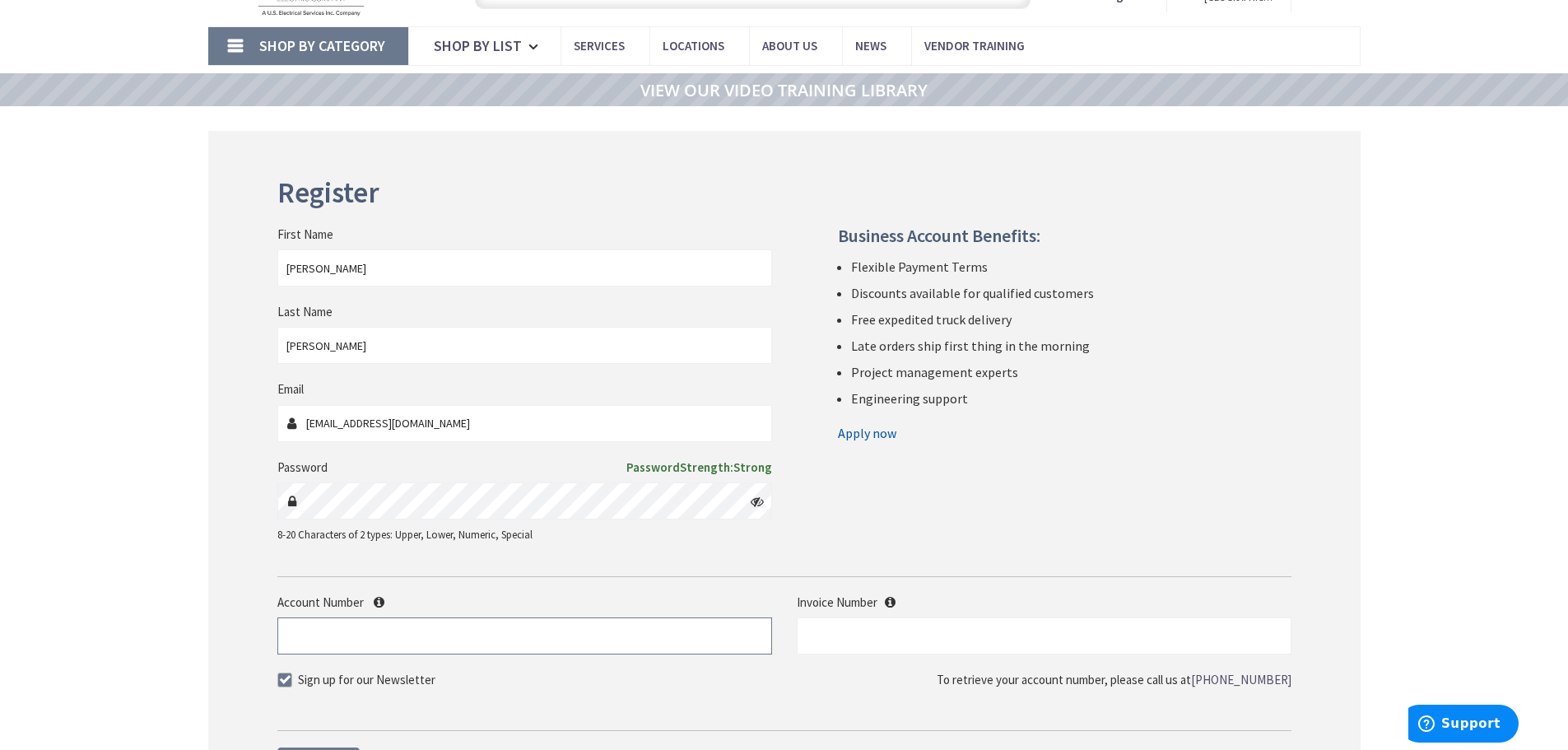
click at [452, 634] on input "Account Number" at bounding box center [524, 636] width 495 height 37
type input "521320"
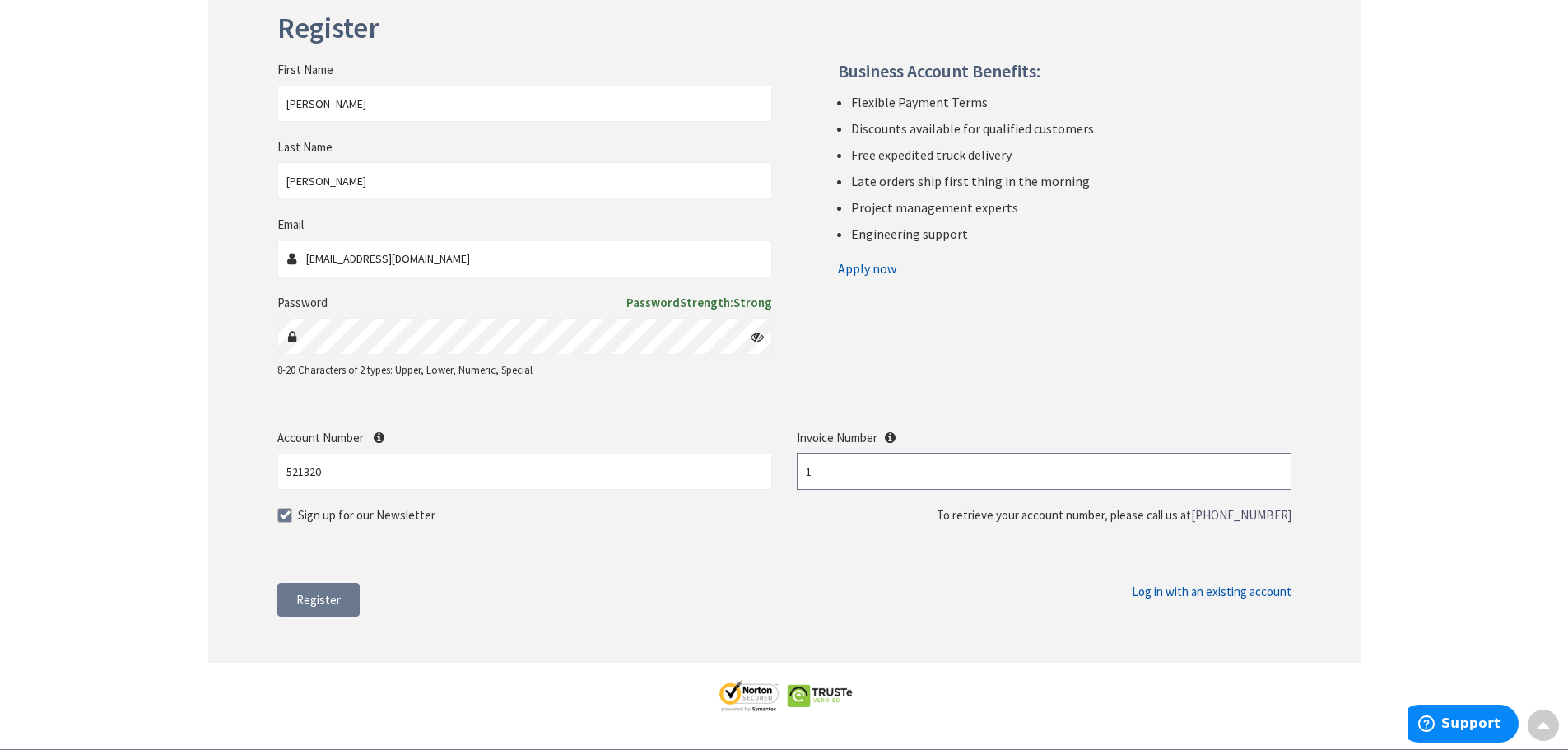
type input "1"
click at [283, 512] on span at bounding box center [285, 515] width 15 height 15
click at [283, 512] on input "Sign up for our Newsletter" at bounding box center [287, 514] width 11 height 11
checkbox input "false"
click at [330, 604] on span "Register" at bounding box center [318, 599] width 45 height 15
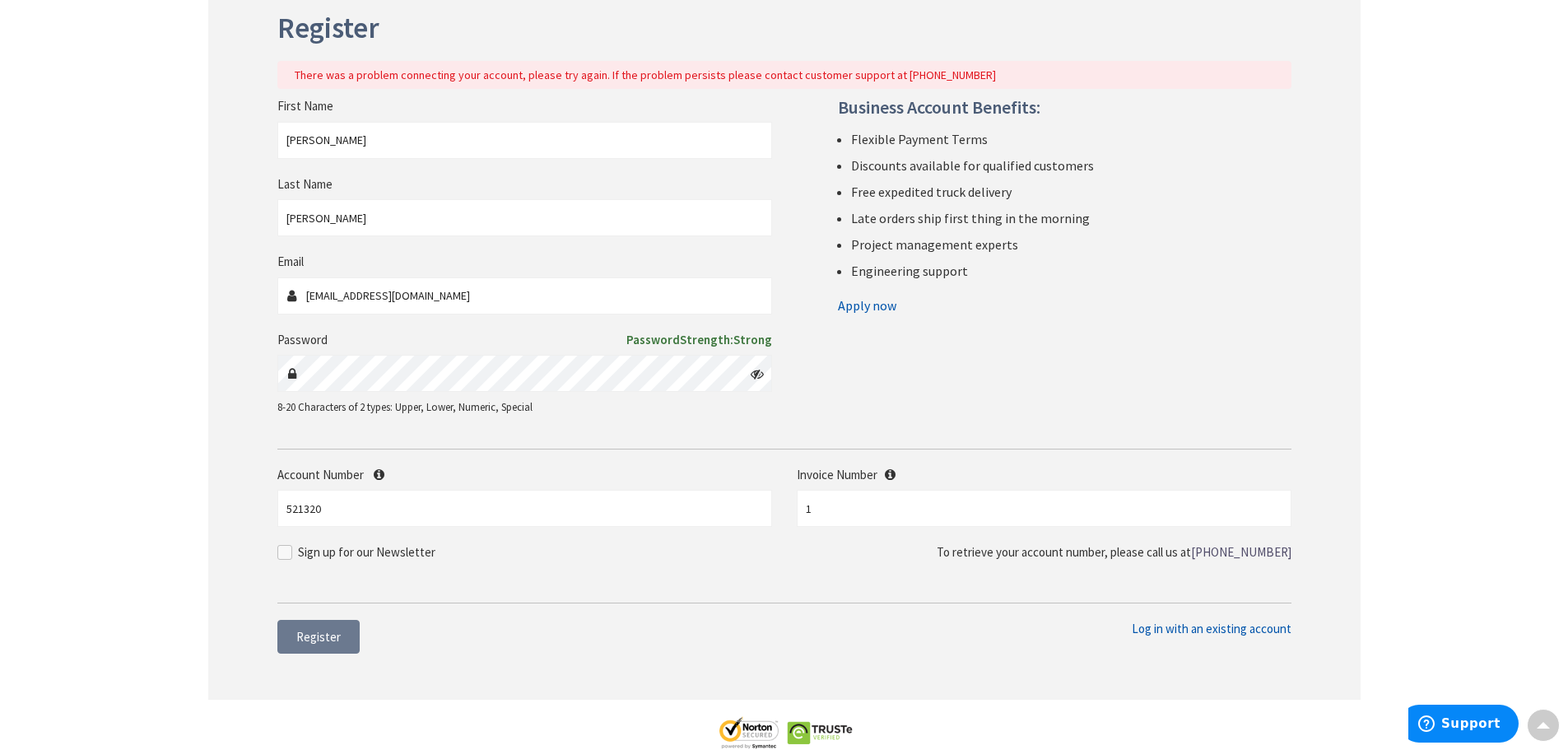
drag, startPoint x: 984, startPoint y: 77, endPoint x: 293, endPoint y: 77, distance: 691.0
click at [293, 77] on div "There was a problem connecting your account, please try again. If the problem p…" at bounding box center [784, 75] width 1014 height 29
copy div "There was a problem connecting your account, please try again. If the problem p…"
